Goal: Find specific page/section: Find specific page/section

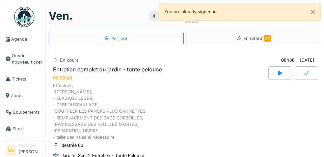
click at [17, 34] on link "Agenda" at bounding box center [24, 39] width 43 height 17
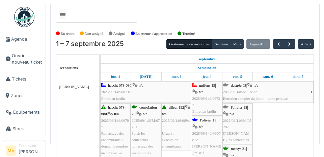
scroll to position [35, 0]
click at [293, 39] on button "button" at bounding box center [289, 44] width 11 height 10
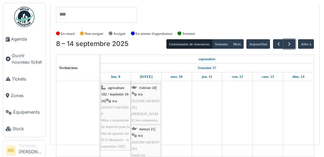
scroll to position [53, 0]
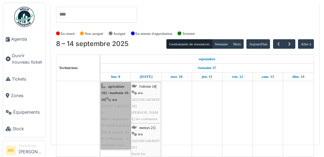
click at [114, 107] on link "agriculture 182 / marbotin 18-26 | n/a 2025/07/146/05858 Mise à disposition de …" at bounding box center [116, 115] width 30 height 67
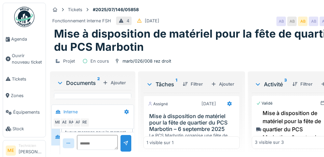
scroll to position [32, 0]
click at [66, 118] on div "AB" at bounding box center [64, 122] width 9 height 9
click at [80, 118] on div "RE" at bounding box center [84, 122] width 9 height 9
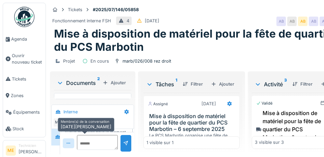
click at [89, 118] on div "RE" at bounding box center [84, 122] width 9 height 9
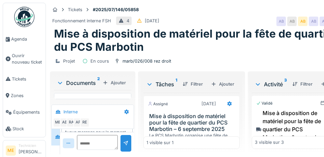
click at [79, 118] on div "AF" at bounding box center [77, 122] width 9 height 9
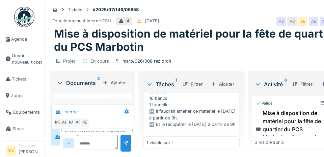
scroll to position [74, 0]
